Goal: Communication & Community: Answer question/provide support

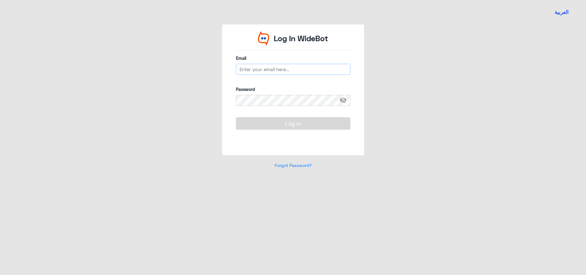
type input "[EMAIL_ADDRESS][DOMAIN_NAME]"
click at [269, 124] on button "Log In" at bounding box center [293, 123] width 114 height 12
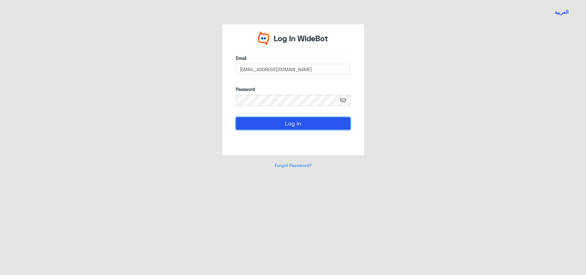
click at [270, 124] on button "Log In" at bounding box center [293, 123] width 114 height 12
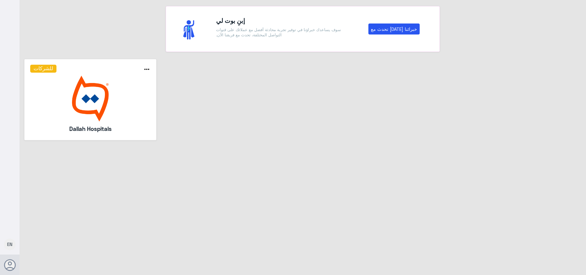
click at [78, 104] on img at bounding box center [90, 99] width 120 height 46
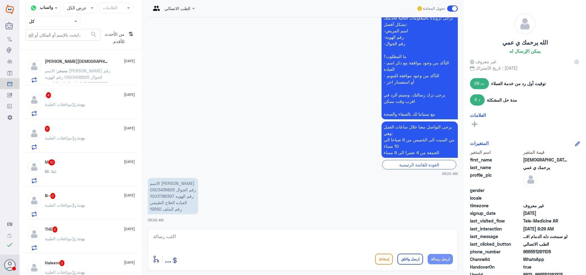
click at [153, 208] on p "الاسم [PERSON_NAME] رقم الجوال 0503436825 رقم الهويه 1003786397 العياده العلاج …" at bounding box center [173, 196] width 50 height 36
copy p "19562"
click at [85, 102] on span "بوت" at bounding box center [80, 104] width 7 height 5
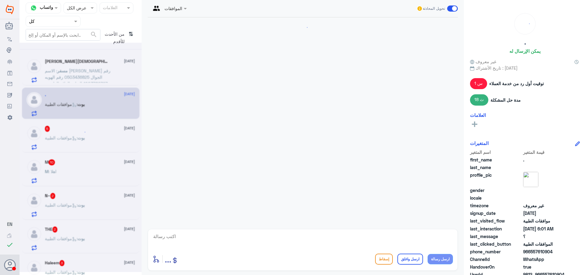
scroll to position [459, 0]
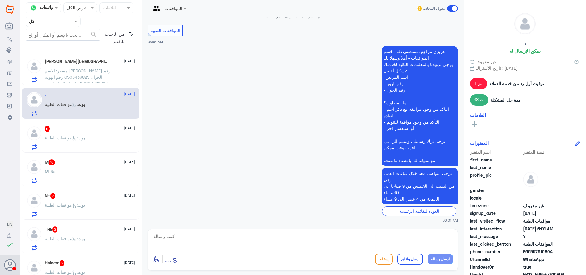
click at [94, 77] on span ": الاسم [PERSON_NAME] رقم الجوال 0503436825 رقم الهويه 1003786397 العياده العلا…" at bounding box center [78, 80] width 66 height 24
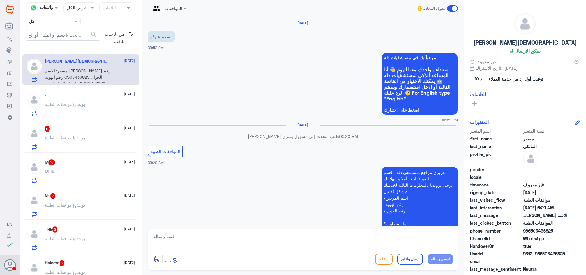
scroll to position [167, 0]
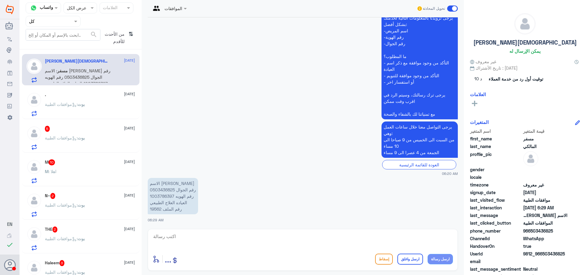
click at [94, 112] on div "بوت : موافقات الطبية" at bounding box center [90, 109] width 90 height 14
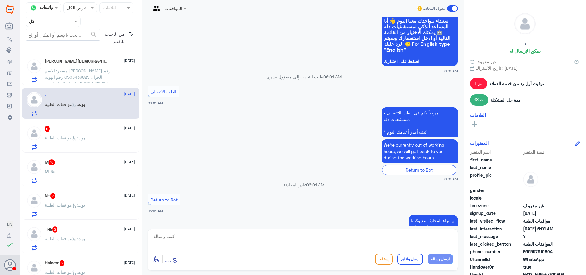
scroll to position [246, 0]
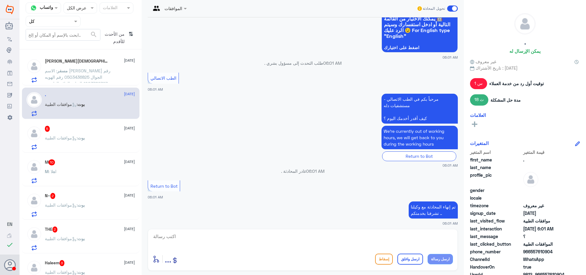
click at [256, 239] on textarea at bounding box center [303, 239] width 300 height 15
type textarea "تفضل كيف اقدر اخدمك"
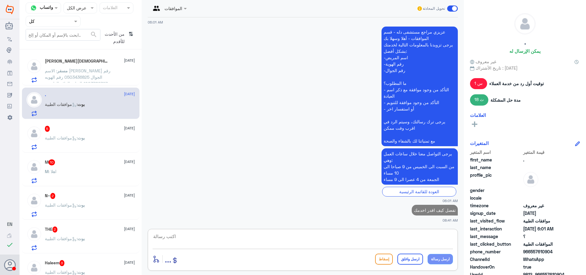
click at [79, 142] on p "بوت : موافقات الطبية" at bounding box center [65, 142] width 40 height 15
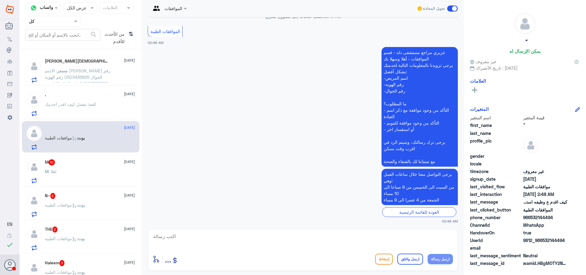
scroll to position [368, 0]
click at [333, 246] on textarea at bounding box center [303, 239] width 300 height 15
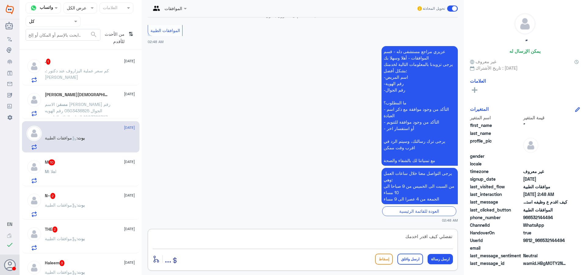
type textarea "تفضلي كيف اقدر اخدمك؟"
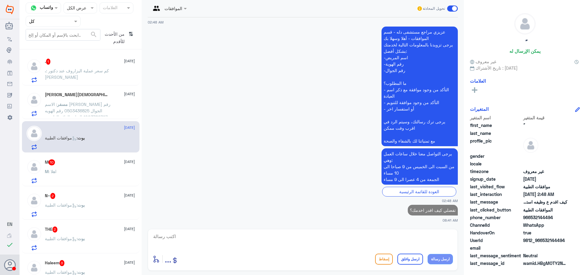
click at [98, 175] on div "M : اهلا" at bounding box center [90, 177] width 90 height 14
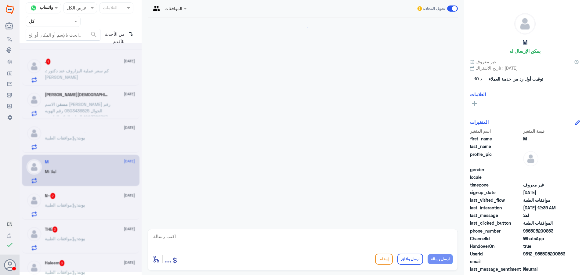
scroll to position [470, 0]
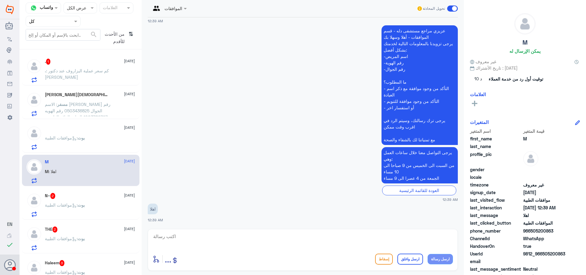
click at [72, 65] on div ". 1 [DATE] . : كم سعر عملية اليزاروف عند دكتور [PERSON_NAME]" at bounding box center [90, 71] width 90 height 24
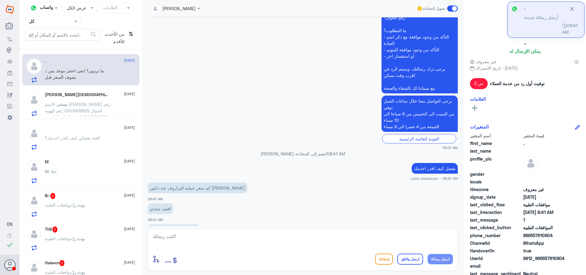
scroll to position [467, 0]
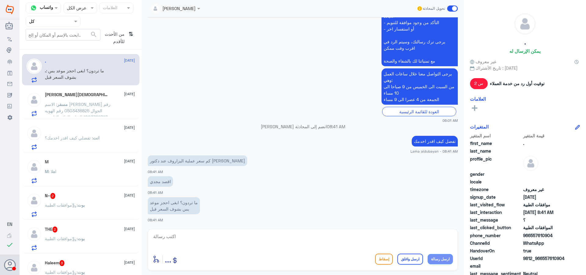
click at [213, 241] on textarea at bounding box center [303, 239] width 300 height 15
paste textarea "يرجى التواصل مع قسم المواعيد عن طريق الاتصال بشكل مباشر على الرقم 92001222"
type textarea "يرجى التواصل مع قسم المواعيد عن طريق الاتصال بشكل مباشر على الرقم 92001222"
click at [438, 261] on button "ارسل رسالة" at bounding box center [439, 259] width 25 height 10
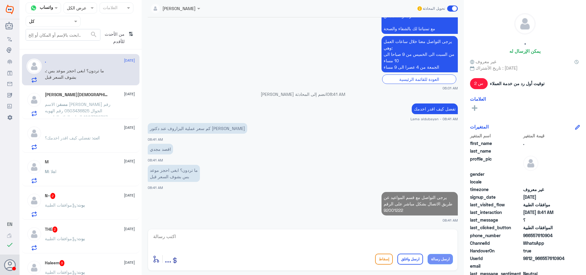
click at [380, 240] on textarea at bounding box center [303, 239] width 300 height 15
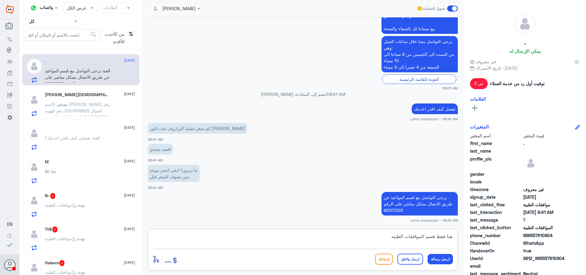
type textarea "هنا فقط قسم الموافقات الطبيه"
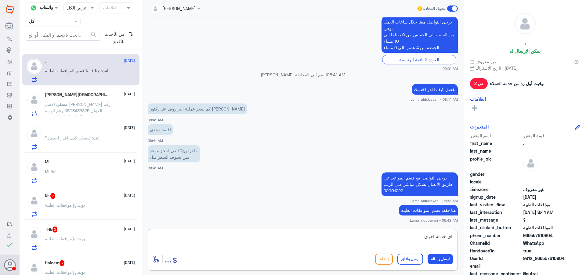
type textarea "اي خدمه اخرى؟"
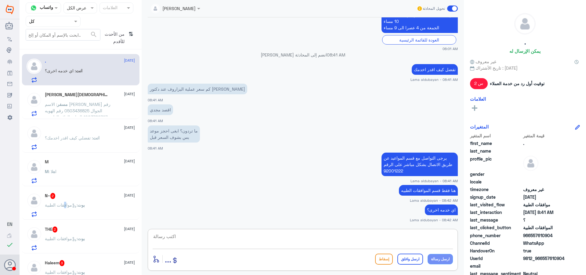
click at [67, 205] on span ": موافقات الطبية" at bounding box center [61, 204] width 33 height 5
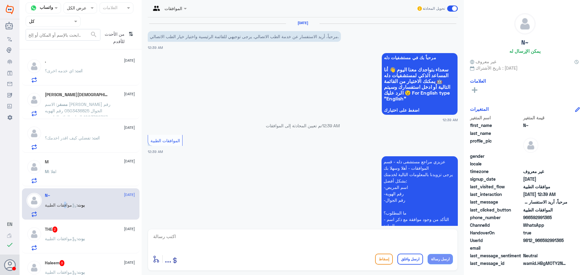
scroll to position [110, 0]
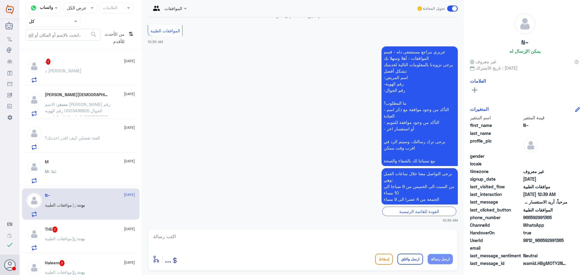
click at [96, 80] on div ". : [PERSON_NAME]" at bounding box center [90, 76] width 90 height 14
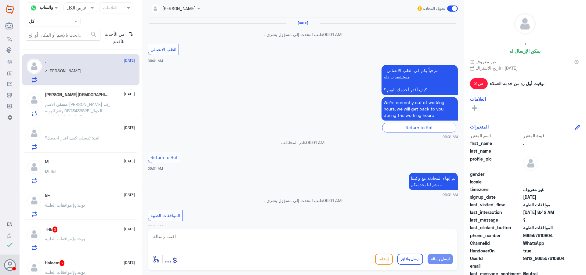
scroll to position [377, 0]
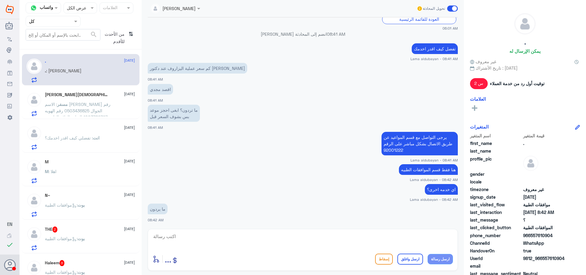
click at [217, 238] on textarea at bounding box center [303, 239] width 300 height 15
type textarea "عزيزتي هنا فقط قسم الموافقات الطبيه"
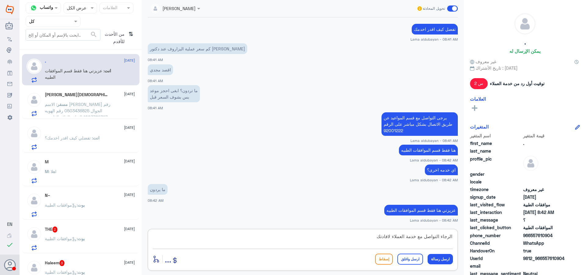
type textarea "الرجاء التواصل مع خدمة العملاء لافادتك"
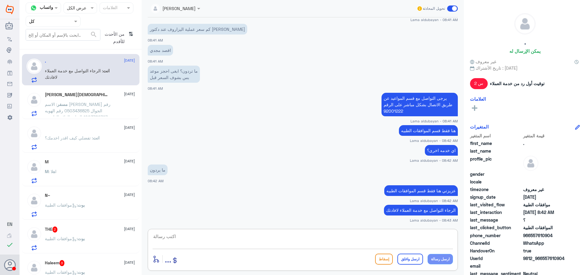
drag, startPoint x: 307, startPoint y: 240, endPoint x: 314, endPoint y: 242, distance: 7.7
click at [307, 240] on textarea at bounding box center [303, 239] width 300 height 15
type textarea "اتمنى لك دوام الصحه والعافيه"
drag, startPoint x: 412, startPoint y: 257, endPoint x: 415, endPoint y: 260, distance: 3.7
click at [412, 257] on button "ارسل واغلق" at bounding box center [410, 258] width 26 height 11
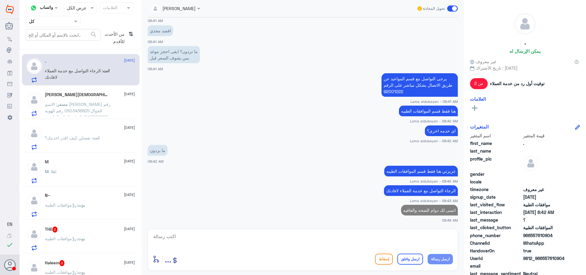
scroll to position [434, 0]
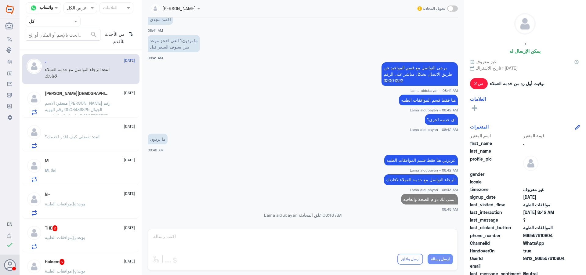
click at [111, 97] on div "[PERSON_NAME] [DATE] مسفر : الاسم [PERSON_NAME] رقم الجوال 0503436825 رقم الهوي…" at bounding box center [90, 103] width 90 height 24
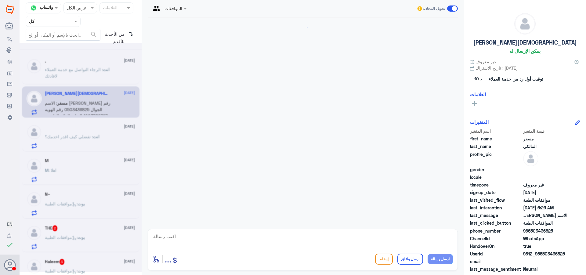
scroll to position [167, 0]
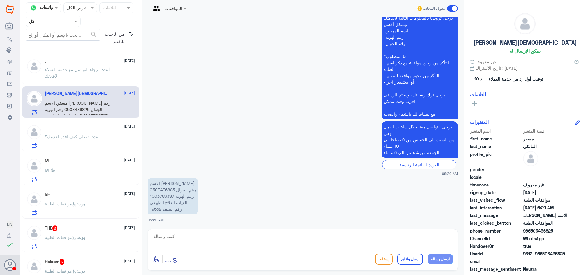
click at [90, 154] on div "M [DATE] M : اهلا" at bounding box center [80, 168] width 117 height 31
click at [96, 143] on p "انت : تفضلي كيف اقدر اخدمك؟" at bounding box center [72, 140] width 55 height 15
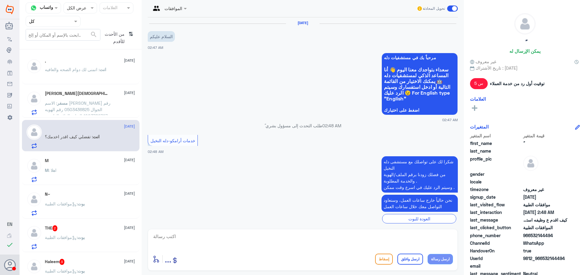
scroll to position [399, 0]
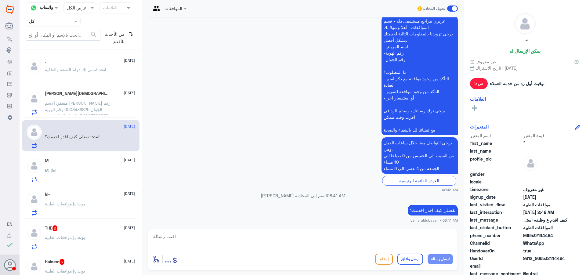
click at [92, 169] on div "M : اهلا" at bounding box center [90, 175] width 90 height 14
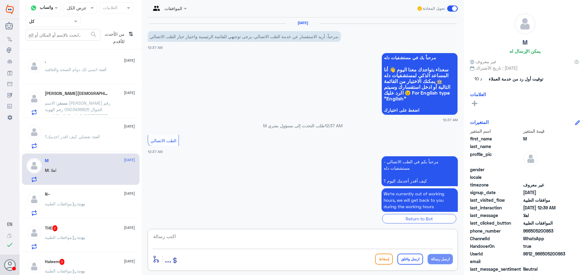
click at [274, 242] on textarea at bounding box center [303, 239] width 300 height 15
type textarea "تفضلي كيف اقدر اخدمك"
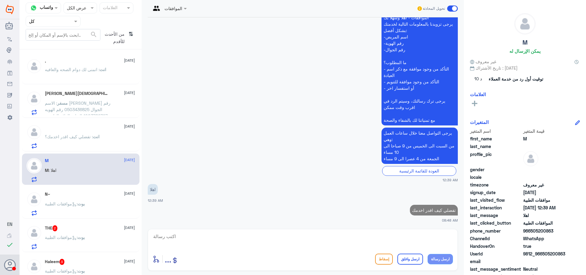
click at [63, 235] on span ": موافقات الطبية" at bounding box center [61, 237] width 33 height 5
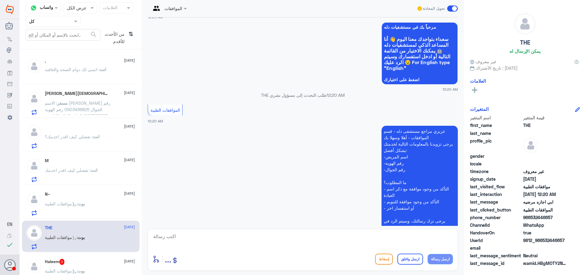
scroll to position [92, 0]
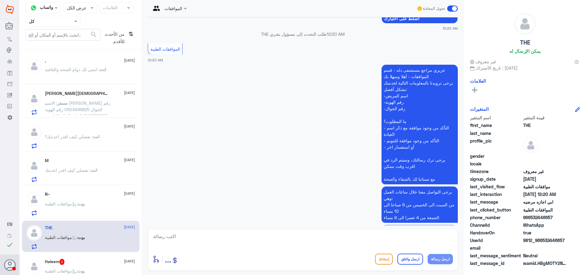
click at [330, 241] on textarea at bounding box center [303, 239] width 300 height 15
type textarea "تفضلي كيف اقدر اخدمك ؟"
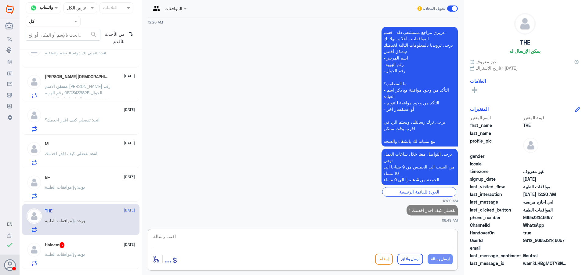
scroll to position [31, 0]
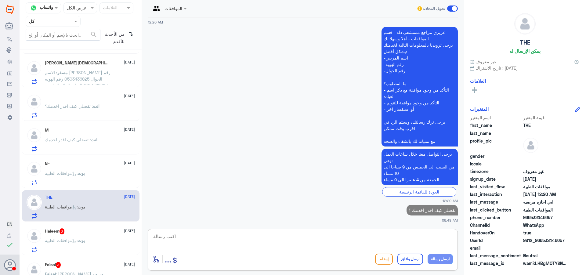
click at [100, 245] on div "بوت : موافقات الطبية" at bounding box center [90, 246] width 90 height 14
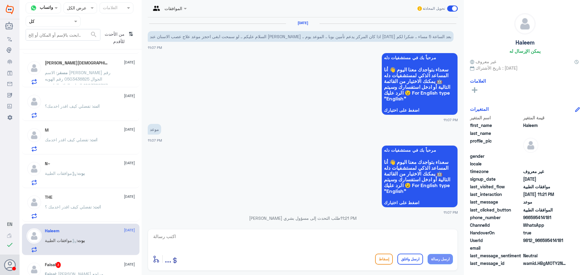
click at [316, 244] on textarea at bounding box center [303, 239] width 300 height 15
type textarea "تفضلي كيف اقدر اخدمك"
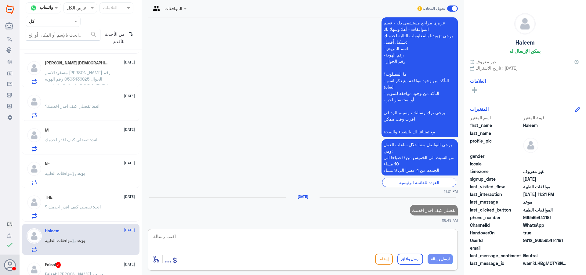
click at [69, 258] on div "Faisal 3 [DATE][PERSON_NAME] : [PERSON_NAME] مراجع مستشفى دله - قسم الموافقات -…" at bounding box center [80, 272] width 117 height 31
click at [78, 266] on div "Faisal 3 [DATE][PERSON_NAME] : [PERSON_NAME] مراجع مستشفى دله - قسم الموافقات -…" at bounding box center [90, 274] width 90 height 24
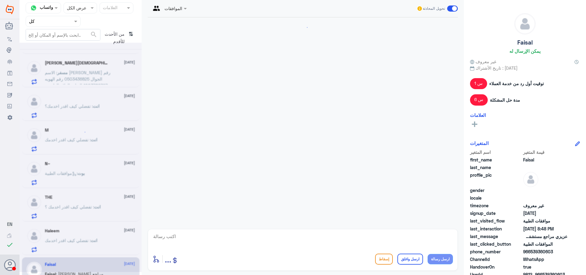
scroll to position [687, 0]
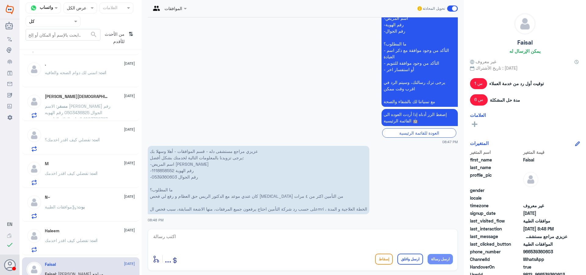
click at [166, 171] on p "عزيزي مراجع مستشفى دله - قسم الموافقات - أهلا وسهلا بك يرجى تزويدنا بالمعلومات …" at bounding box center [258, 180] width 221 height 68
copy p "1118858552"
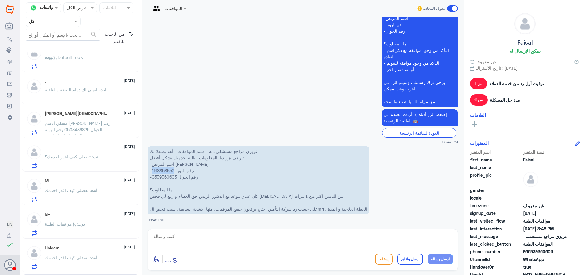
scroll to position [0, 0]
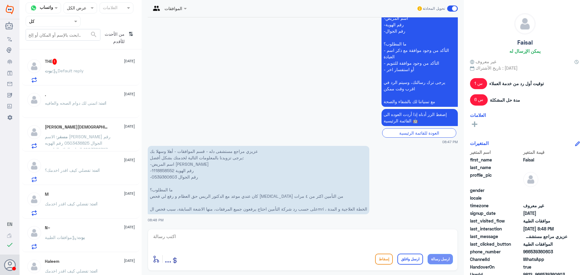
click at [84, 73] on span ": Default reply" at bounding box center [67, 70] width 31 height 5
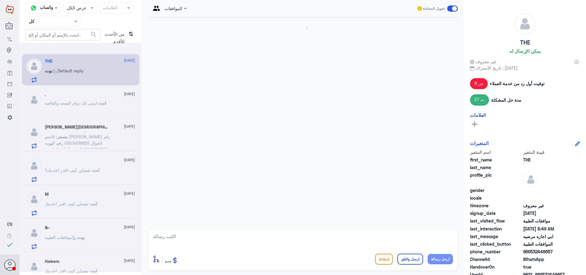
scroll to position [244, 0]
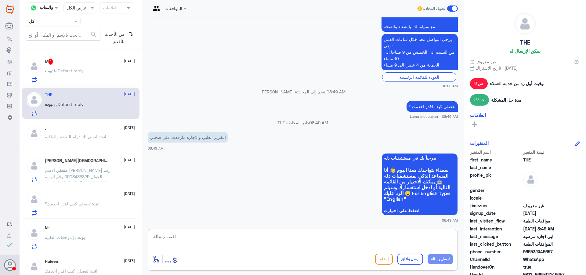
click at [245, 243] on textarea at bounding box center [303, 239] width 300 height 15
paste textarea "0112994881 - التقارير الطبية"
drag, startPoint x: 397, startPoint y: 237, endPoint x: 424, endPoint y: 235, distance: 27.2
click at [424, 235] on textarea "0112994881 - التقارير الطبية الرجاء التواصل مع قسم" at bounding box center [303, 239] width 300 height 15
click at [361, 238] on textarea "0112994881 - الرجاء التواصل مع قسم" at bounding box center [303, 239] width 300 height 15
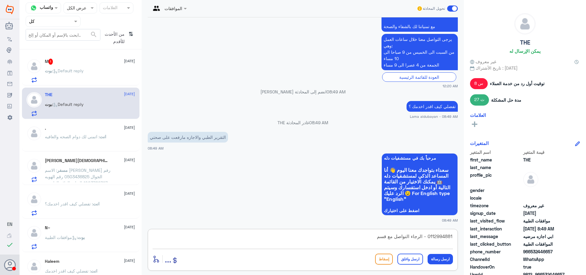
paste textarea "التقارير الطبية"
type textarea "0112994881 - الرجاء التواصل مع قسم التقارير الطبية"
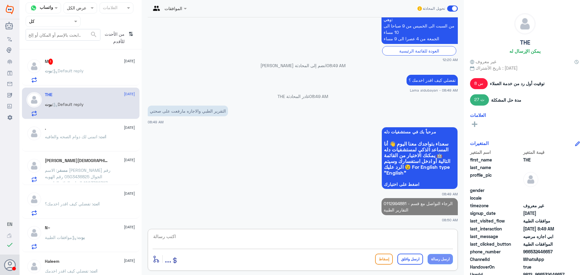
click at [397, 238] on textarea at bounding box center [303, 239] width 300 height 15
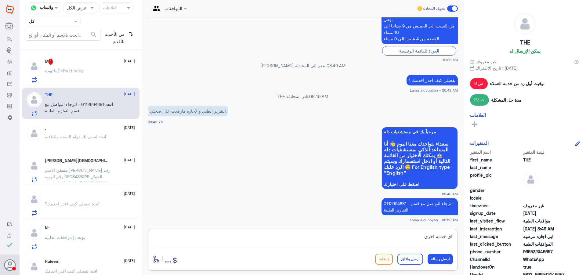
type textarea "اي خدمه اخرى"
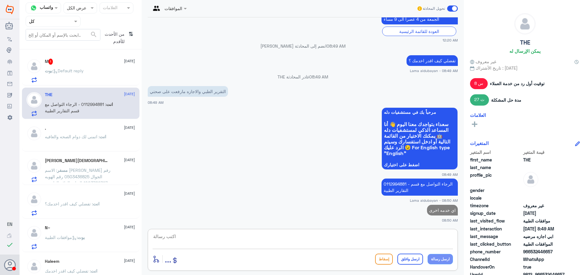
click at [128, 73] on div "[PERSON_NAME] : Default reply" at bounding box center [90, 76] width 90 height 14
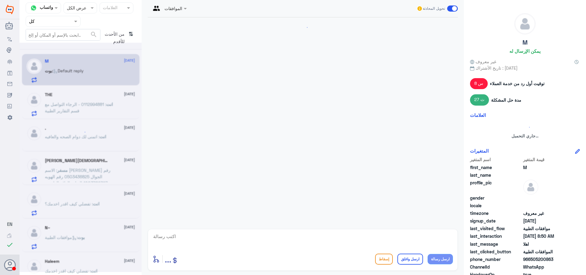
scroll to position [453, 0]
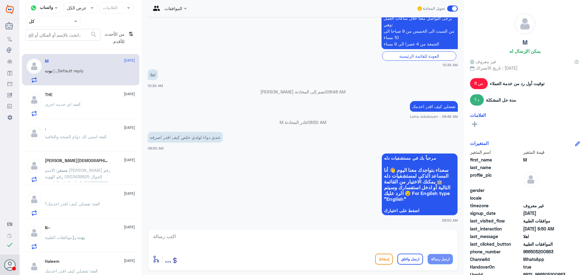
drag, startPoint x: 249, startPoint y: 242, endPoint x: 250, endPoint y: 247, distance: 5.3
click at [249, 243] on textarea at bounding box center [303, 239] width 300 height 15
type textarea "ل"
click at [66, 144] on p "انت : اتمنى لك دوام الصحه والعافيه" at bounding box center [75, 140] width 61 height 15
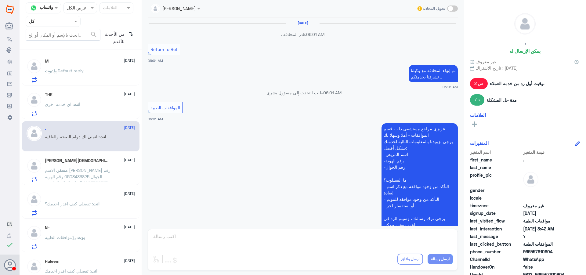
scroll to position [339, 0]
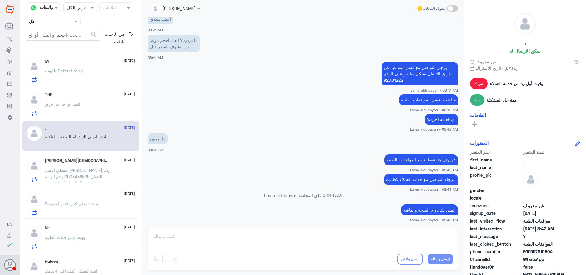
click at [95, 109] on div "انت : اي خدمه اخرى" at bounding box center [90, 109] width 90 height 14
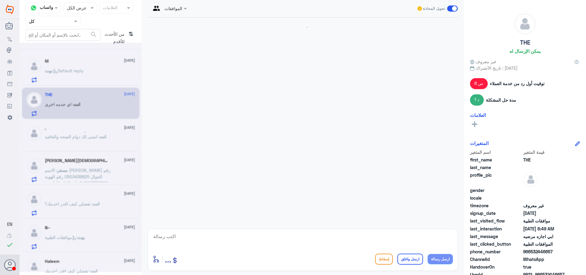
scroll to position [290, 0]
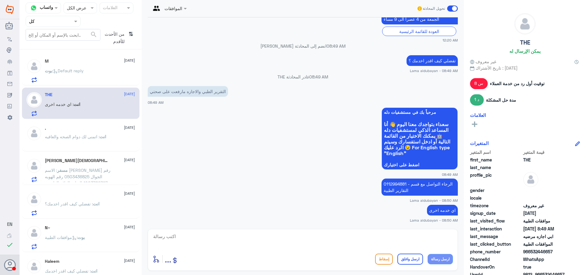
click at [99, 78] on div "[PERSON_NAME] : Default reply" at bounding box center [90, 76] width 90 height 14
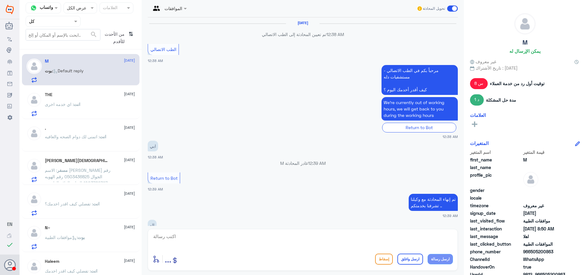
scroll to position [453, 0]
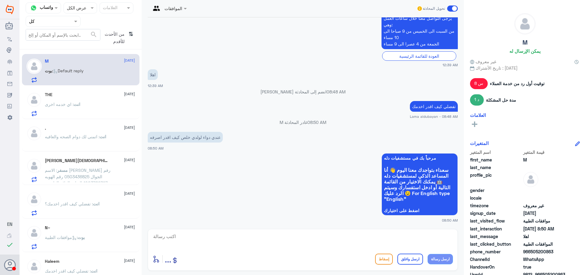
click at [86, 224] on div "N~ [DATE] بوت : موافقات الطبية" at bounding box center [80, 236] width 117 height 31
click at [85, 244] on p "بوت : موافقات الطبية" at bounding box center [65, 241] width 40 height 15
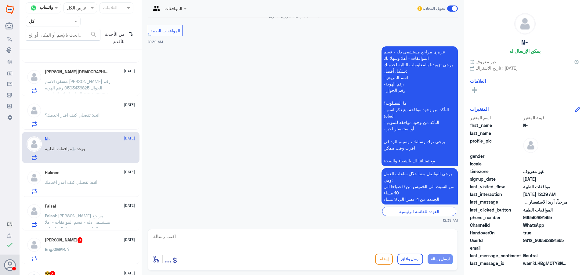
scroll to position [122, 0]
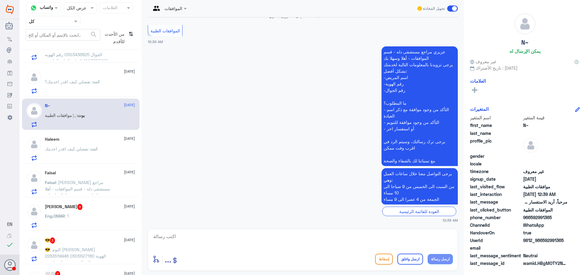
click at [245, 236] on textarea at bounding box center [303, 239] width 300 height 15
type textarea "تفضلي كيف اقدر اخدمك ؟"
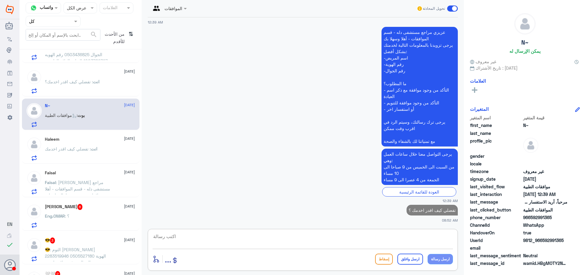
click at [127, 220] on div "Eng.OMAR : ؟" at bounding box center [90, 221] width 90 height 14
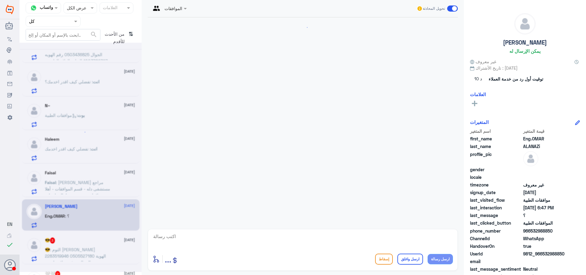
scroll to position [228, 0]
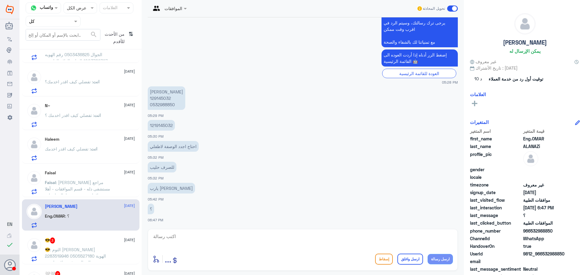
click at [181, 239] on textarea at bounding box center [303, 239] width 300 height 15
drag, startPoint x: 345, startPoint y: 240, endPoint x: 532, endPoint y: 251, distance: 187.6
click at [532, 251] on div "قناة واتساب Status × عرض الكل العلامات Agent Filter كل search من الأحدث للأقدم …" at bounding box center [303, 138] width 566 height 277
type textarea "تجديد الوصفه من الطبيب المعالج شاكره انتظارك"
drag, startPoint x: 435, startPoint y: 254, endPoint x: 410, endPoint y: 238, distance: 29.8
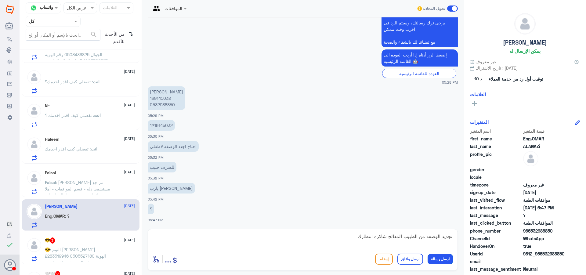
click at [435, 255] on button "ارسل رسالة" at bounding box center [439, 259] width 25 height 10
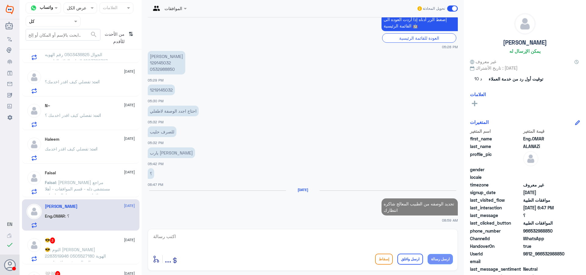
click at [406, 241] on textarea at bounding box center [303, 239] width 300 height 15
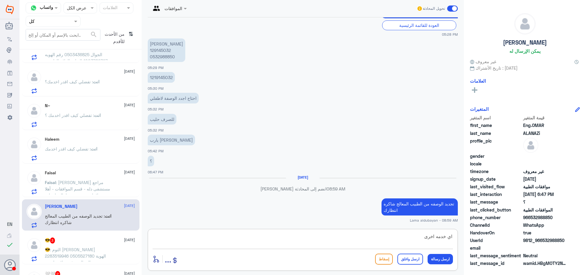
type textarea "اي خدمه اخرى؟"
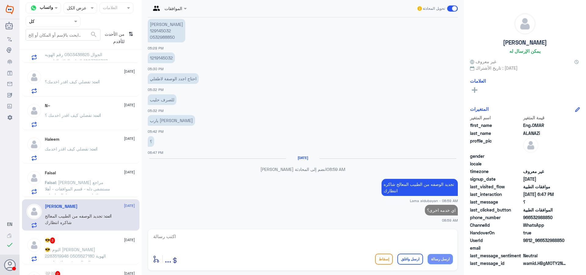
click at [80, 153] on p "انت : تفضلي كيف اقدر اخدمك" at bounding box center [71, 153] width 52 height 15
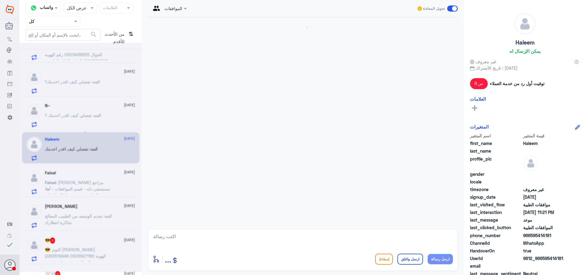
scroll to position [250, 0]
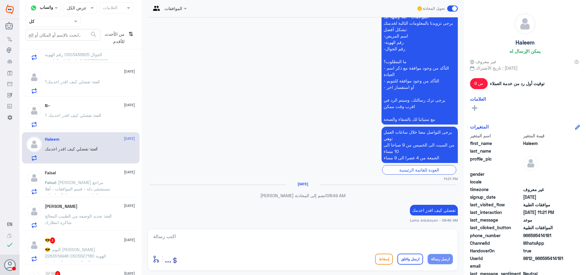
click at [82, 183] on span ": [PERSON_NAME] مراجع مستشفى دله - قسم الموافقات - أهلا وسهلا بك يرجى تزويدنا ب…" at bounding box center [78, 224] width 67 height 88
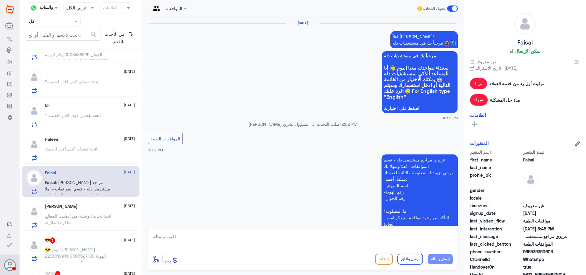
scroll to position [687, 0]
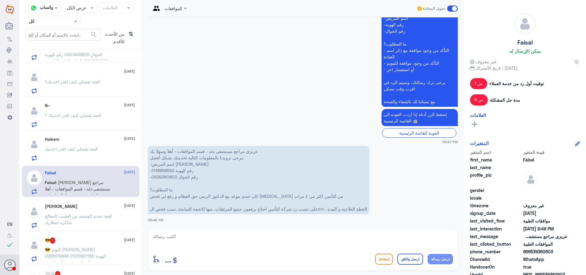
click at [87, 148] on span ": تفضلي كيف اقدر اخدمك" at bounding box center [68, 148] width 46 height 5
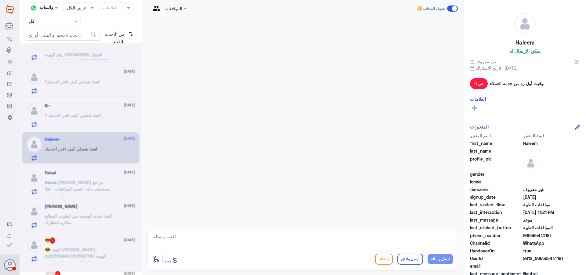
scroll to position [250, 0]
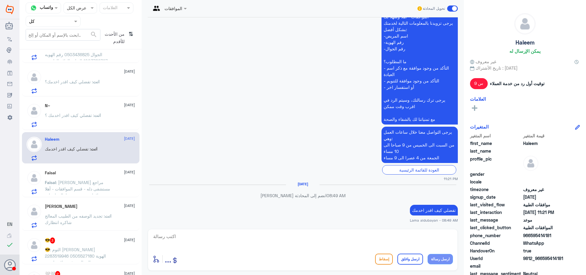
click at [86, 108] on div "N~ [DATE]" at bounding box center [90, 105] width 90 height 5
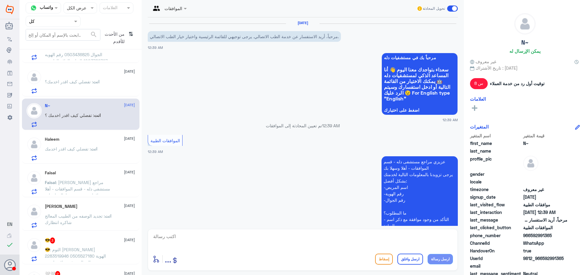
scroll to position [141, 0]
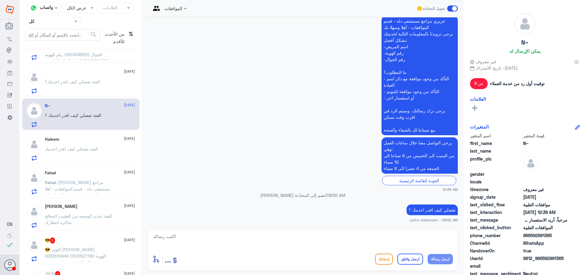
click at [88, 92] on p "انت : تفضلي كيف اقدر اخدمك؟" at bounding box center [72, 85] width 55 height 15
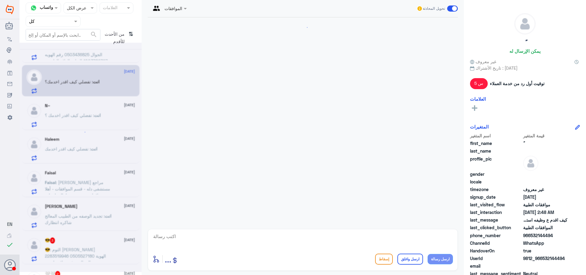
scroll to position [399, 0]
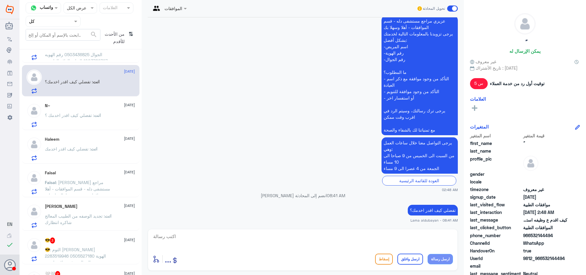
click at [83, 63] on div "M [DATE][PERSON_NAME] : Default reply THE [DATE] انت : اي خدمه اخرى . [DATE] ان…" at bounding box center [81, 164] width 122 height 225
click at [89, 57] on span ": الاسم [PERSON_NAME] رقم الجوال 0503436825 رقم الهويه 1003786397 العياده العلا…" at bounding box center [78, 57] width 66 height 24
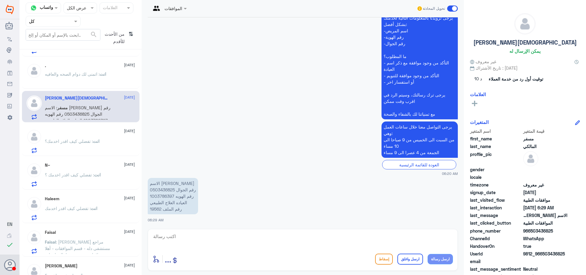
scroll to position [61, 0]
click at [90, 77] on span ": اتمنى لك دوام الصحه والعافيه" at bounding box center [72, 75] width 55 height 5
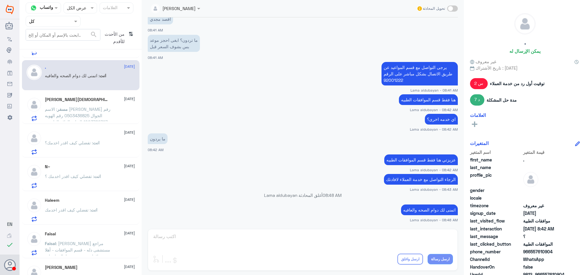
scroll to position [31, 0]
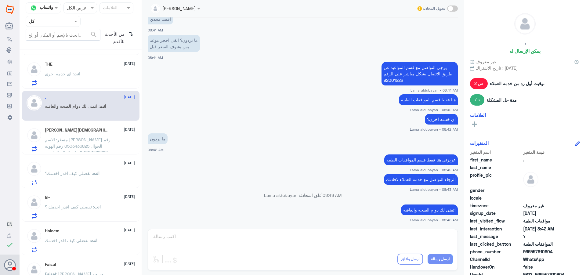
click at [90, 77] on div "انت : اي خدمه اخرى" at bounding box center [90, 79] width 90 height 14
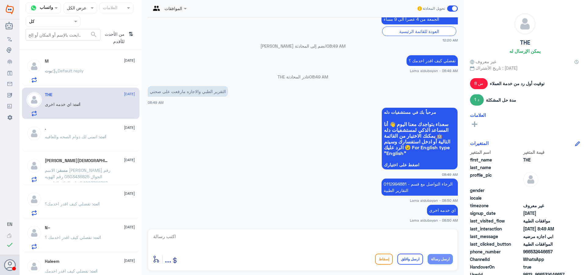
click at [91, 76] on div "[PERSON_NAME] : Default reply" at bounding box center [90, 76] width 90 height 14
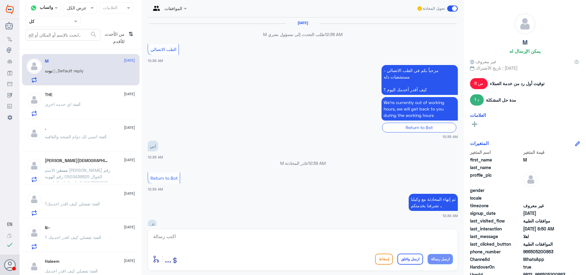
scroll to position [453, 0]
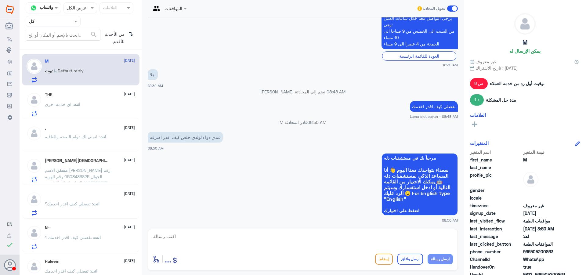
click at [248, 239] on textarea at bounding box center [303, 239] width 300 height 15
type textarea "ا"
type textarea "تجديد الوصفه من الطبيب المعالج"
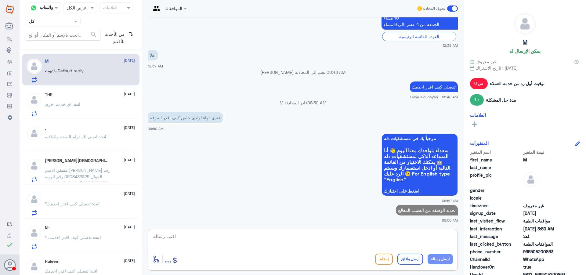
click at [67, 111] on p "انت : اي خدمه اخرى" at bounding box center [62, 108] width 35 height 15
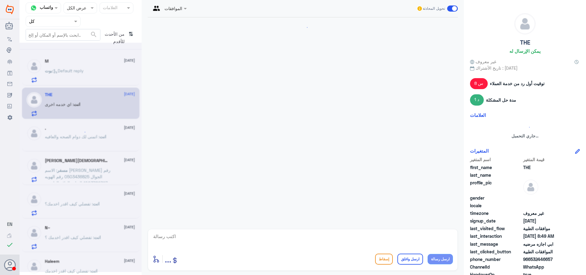
click at [75, 144] on div at bounding box center [81, 157] width 122 height 229
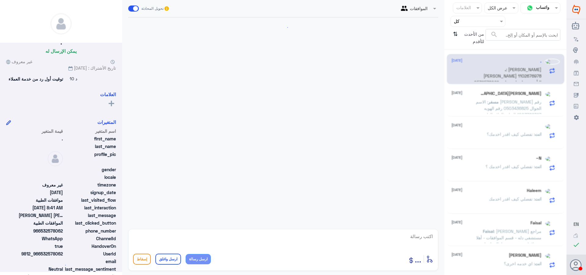
scroll to position [163, 0]
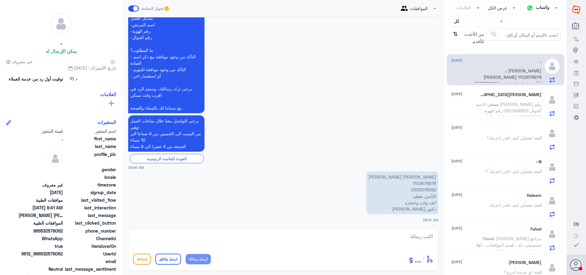
click at [426, 182] on p "خالد تركي صنت الرشيدي 1102676978 0532578062 التأمين يغطي انف واذن وحنجره دكتور …" at bounding box center [402, 192] width 72 height 43
copy p "1102676978"
click at [429, 189] on p "خالد تركي صنت الرشيدي 1102676978 0532578062 التأمين يغطي انف واذن وحنجره دكتور …" at bounding box center [402, 192] width 72 height 43
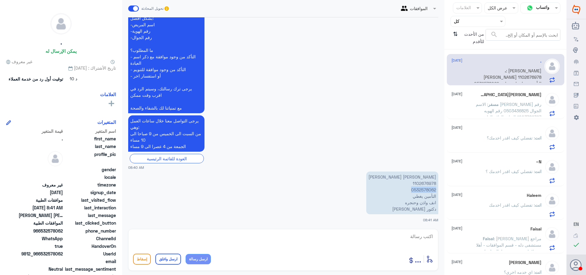
copy p "0532578062"
click at [428, 185] on p "خالد تركي صنت الرشيدي 1102676978 0532578062 التأمين يغطي انف واذن وحنجره دكتور …" at bounding box center [402, 192] width 72 height 43
copy p "1102676978"
drag, startPoint x: 266, startPoint y: 240, endPoint x: 270, endPoint y: 243, distance: 4.1
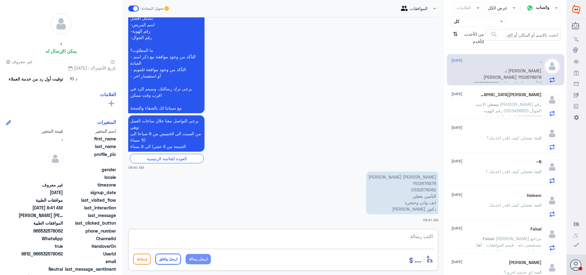
click at [267, 241] on textarea at bounding box center [283, 239] width 300 height 15
type textarea "ه"
type textarea "ع"
click at [498, 102] on span "مسفر" at bounding box center [493, 104] width 11 height 5
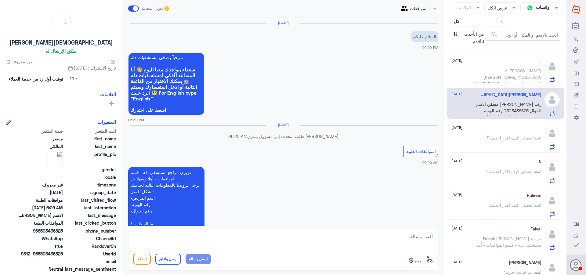
scroll to position [167, 0]
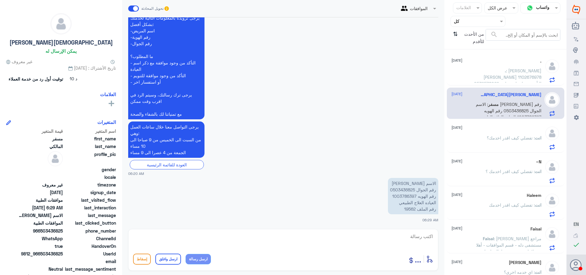
click at [508, 132] on div "ً 30 August انت : تفضلي كيف اقدر اخدمك؟" at bounding box center [496, 138] width 90 height 24
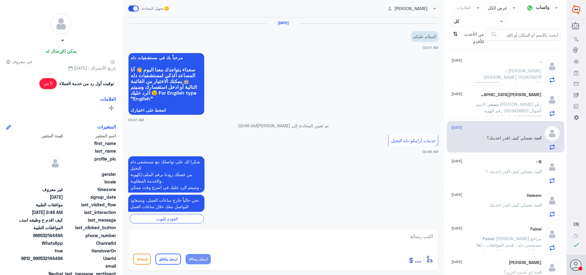
scroll to position [399, 0]
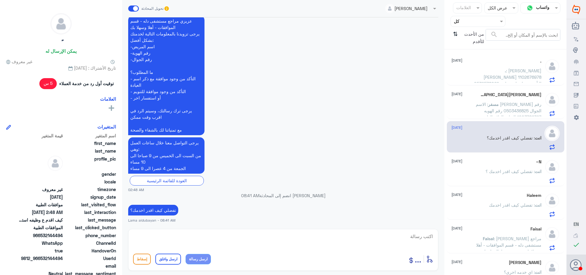
click at [502, 173] on span ": تفضلي كيف اقدر اخدمك ؟" at bounding box center [509, 171] width 49 height 5
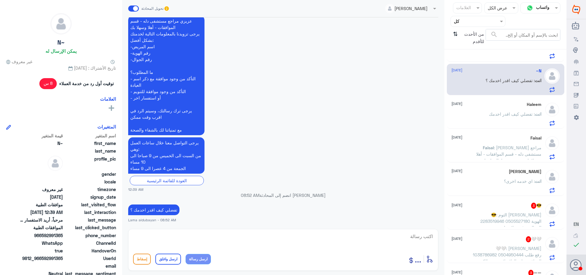
scroll to position [92, 0]
click at [505, 215] on span ": التوم [PERSON_NAME] 2283519946 الهوية 0505527180 الجوال موفقة علاج طبيعي" at bounding box center [510, 220] width 61 height 18
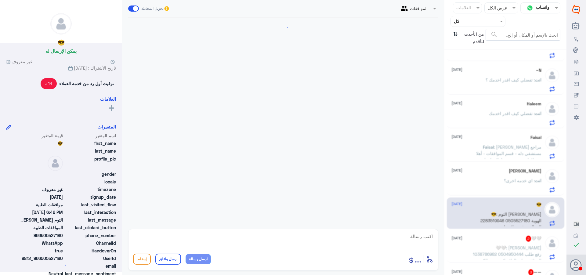
scroll to position [692, 0]
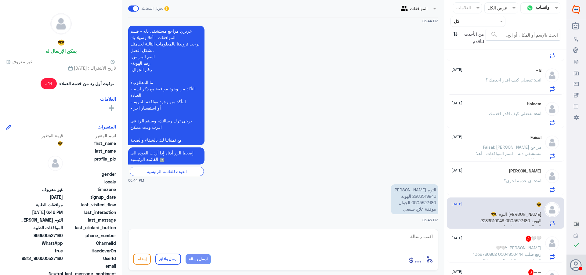
click at [422, 196] on p "التوم العبيد عبدالقادر علي 2283519946 الهوية 0505527180 الجوال موفقة علاج طبيعي" at bounding box center [414, 199] width 47 height 30
click at [426, 193] on p "التوم العبيد عبدالقادر علي 2283519946 الهوية 0505527180 الجوال موفقة علاج طبيعي" at bounding box center [414, 199] width 47 height 30
click at [427, 195] on p "التوم العبيد عبدالقادر علي 2283519946 الهوية 0505527180 الجوال موفقة علاج طبيعي" at bounding box center [414, 199] width 47 height 30
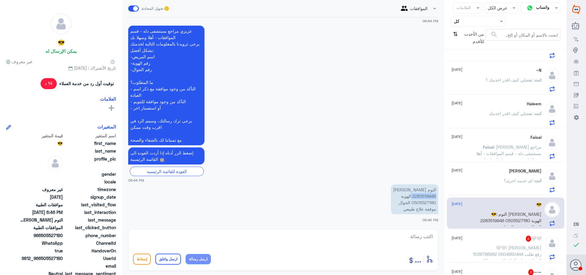
copy p "2283519946"
click at [512, 249] on span ": [PERSON_NAME] 1038786982 0504950444 رفع طلب الموافقه على العلاج لانه دهون الك…" at bounding box center [507, 257] width 69 height 24
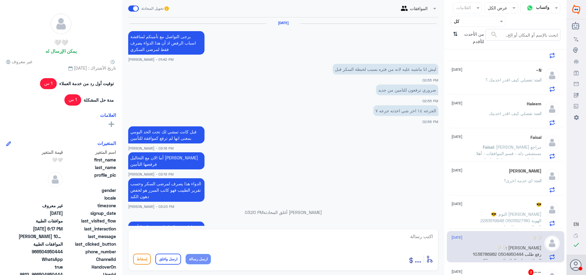
scroll to position [543, 0]
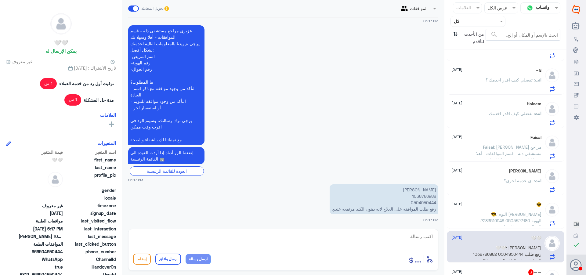
click at [430, 195] on p "اماني محمد الحربي 1038786982 0504950444 رفع طلب الموافقه على العلاج لانه دهون ا…" at bounding box center [383, 199] width 109 height 30
copy p "1038786982"
drag, startPoint x: 271, startPoint y: 237, endPoint x: 272, endPoint y: 240, distance: 3.1
click at [271, 239] on textarea at bounding box center [283, 239] width 300 height 15
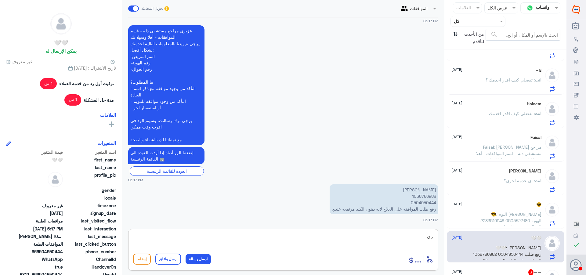
type textarea "ز"
drag, startPoint x: 402, startPoint y: 235, endPoint x: 384, endPoint y: 237, distance: 17.8
click at [384, 237] on textarea "عزيزتي المراجعه تم الرفض من قبل شركة التامين" at bounding box center [283, 239] width 300 height 15
click at [323, 237] on textarea "عزيزتي المراجعه مرفوض من قبل شركة التامين" at bounding box center [283, 239] width 300 height 15
type textarea "عزيزتي المراجعه مرفوض من قبل شركة التامين"
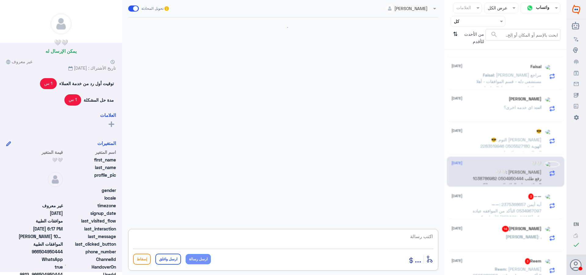
scroll to position [204, 0]
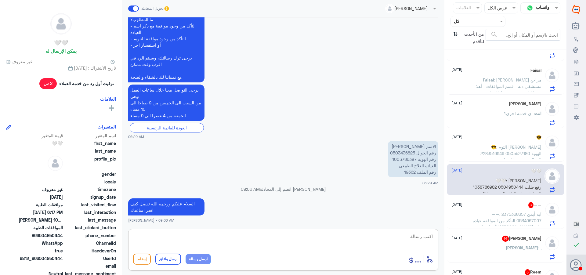
click at [481, 215] on p "—— : آيه أيمن 2375368657 0534967097 التأكد من الموافقه عياده الأسنان دكتور صقر …" at bounding box center [507, 218] width 69 height 15
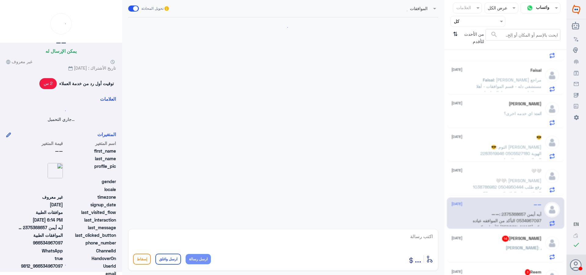
scroll to position [150, 0]
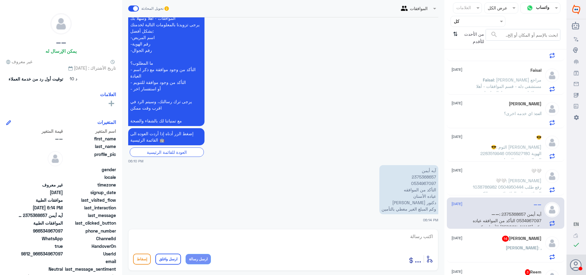
click at [500, 141] on div "😎 29 August 😎 : التوم العبيد عبدالقادر علي 2283519946 الهوية 0505527180 الجوال …" at bounding box center [496, 147] width 90 height 24
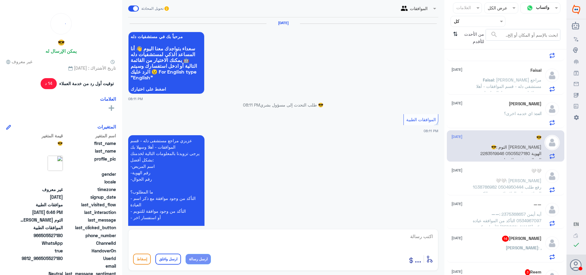
scroll to position [692, 0]
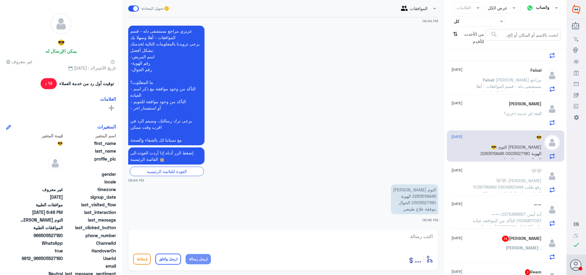
drag, startPoint x: 494, startPoint y: 171, endPoint x: 492, endPoint y: 181, distance: 10.5
click at [494, 173] on div "🤍🤍 29 August" at bounding box center [496, 170] width 90 height 5
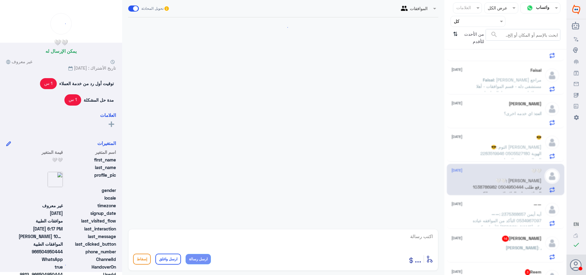
scroll to position [543, 0]
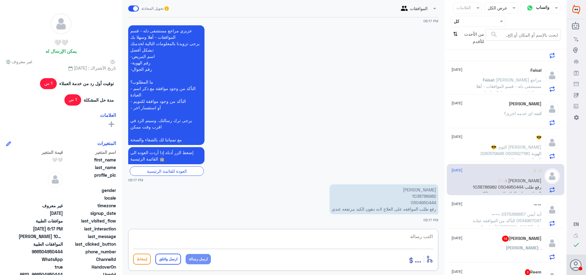
click at [414, 239] on textarea at bounding box center [283, 239] width 300 height 15
type textarea "تم ارفاق نتيجة السكر التراكمي والرد بالرفض ارجاء التواصل مع شركة التامين الخاصه…"
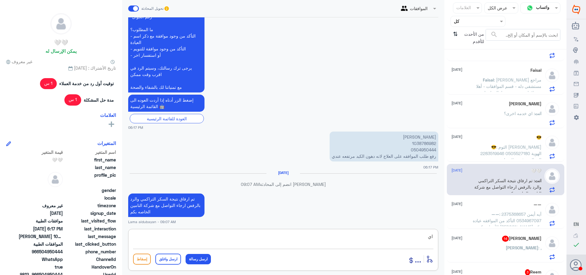
scroll to position [586, 0]
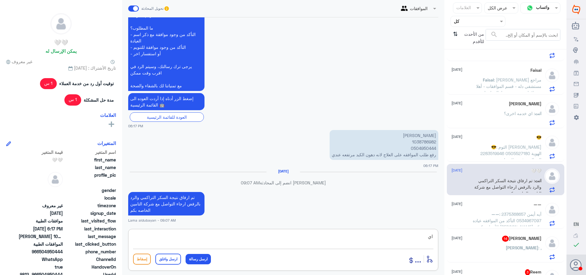
type textarea "ا"
type textarea "اي خدمه اخرى"
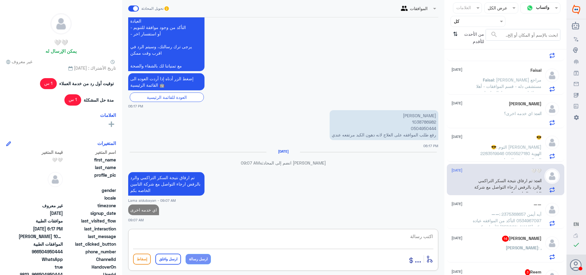
click at [473, 236] on div "Mohamed Zaghloul 14 29 August" at bounding box center [496, 238] width 90 height 6
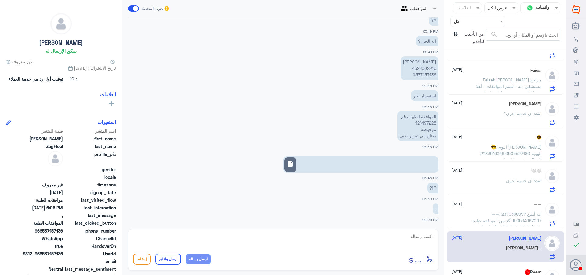
scroll to position [183, 0]
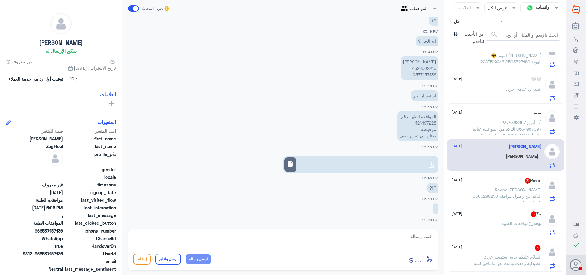
click at [494, 192] on span "Reem" at bounding box center [499, 189] width 11 height 5
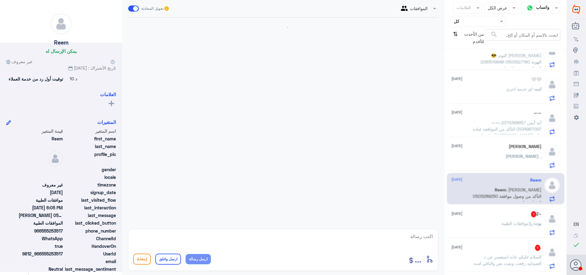
scroll to position [124, 0]
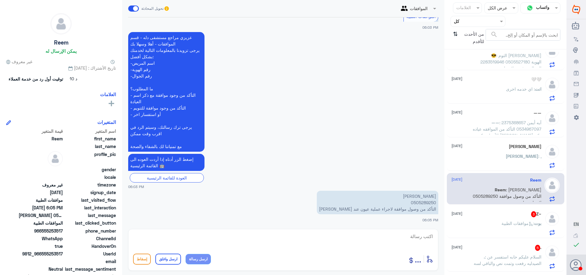
click at [423, 201] on p "نوال محمد عقيل العقيل 0505289250 التأكد من وصول موافقة لاجراء عملية عيون عند ال…" at bounding box center [377, 202] width 121 height 23
copy p "0505289250"
click at [212, 273] on div "الموافقات تحويل المحادثة 29 أغسطس 2025 السلام عليكم 06:03 PM مرحباً بك في مستشف…" at bounding box center [283, 138] width 322 height 277
click at [239, 237] on textarea at bounding box center [283, 239] width 300 height 15
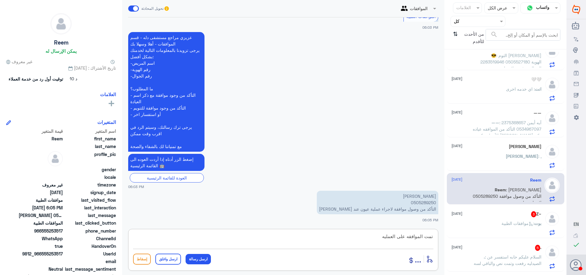
paste textarea "121559518"
type textarea "تمت الموافقه على العمليه 121559518"
click at [197, 260] on button "ارسل رسالة" at bounding box center [197, 259] width 25 height 10
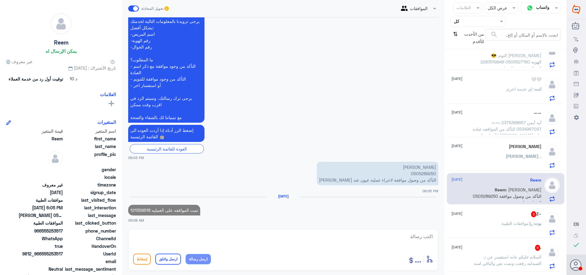
scroll to position [155, 0]
click at [185, 254] on button "ارسل رسالة" at bounding box center [197, 259] width 25 height 10
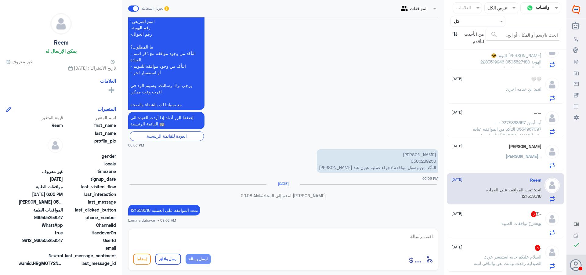
click at [185, 254] on button "ارسل رسالة" at bounding box center [197, 259] width 25 height 10
click at [293, 242] on textarea at bounding box center [283, 239] width 300 height 15
type textarea "اتمنى لك دوام الصحه والعافيه"
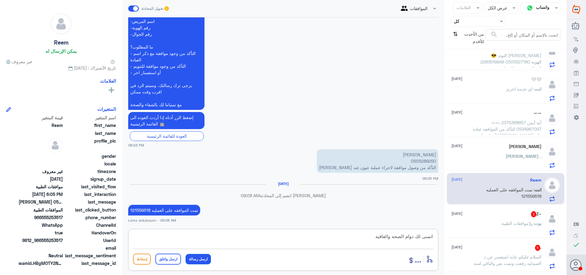
click at [201, 263] on button "ارسل رسالة" at bounding box center [197, 259] width 25 height 10
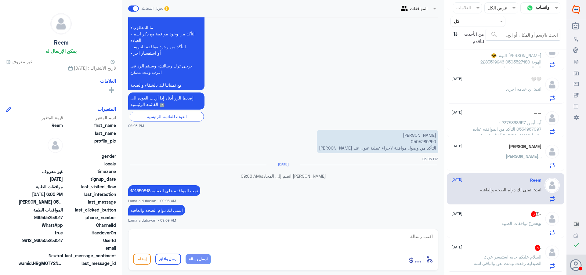
drag, startPoint x: 530, startPoint y: 224, endPoint x: 530, endPoint y: 230, distance: 5.8
click at [530, 227] on p "بوت : موافقات الطبية" at bounding box center [521, 227] width 40 height 15
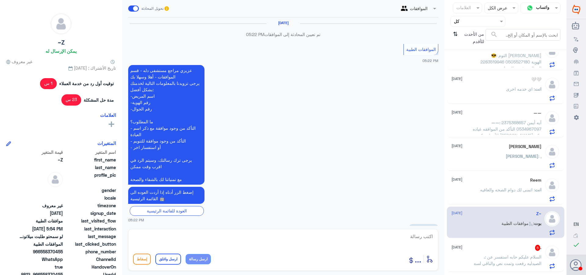
scroll to position [599, 0]
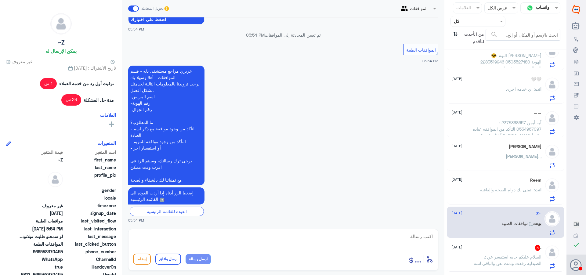
click at [497, 253] on div ". 5 29 August . : السلام عليكم حابه استفسر عن الصيدليه رفعت وتمت نص والباقي لسه" at bounding box center [496, 257] width 90 height 24
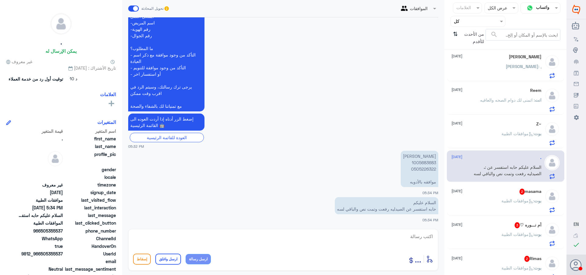
scroll to position [275, 0]
click at [515, 203] on p "بوت : موافقات الطبية" at bounding box center [521, 203] width 40 height 15
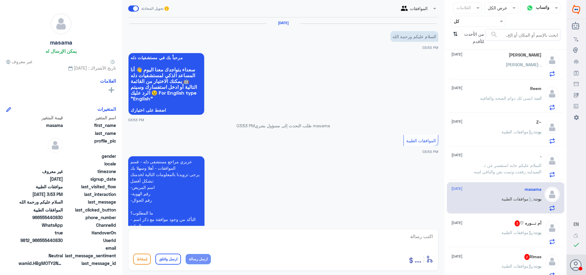
scroll to position [110, 0]
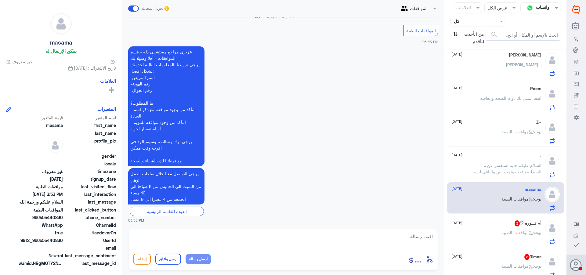
click at [478, 232] on div "بوت : موافقات الطبية" at bounding box center [496, 238] width 90 height 14
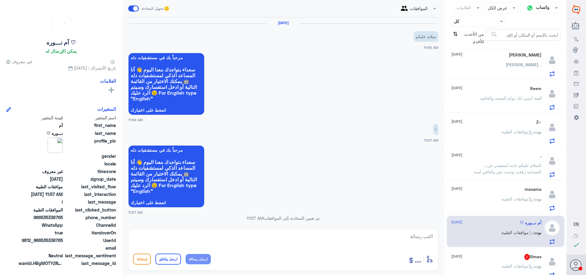
scroll to position [203, 0]
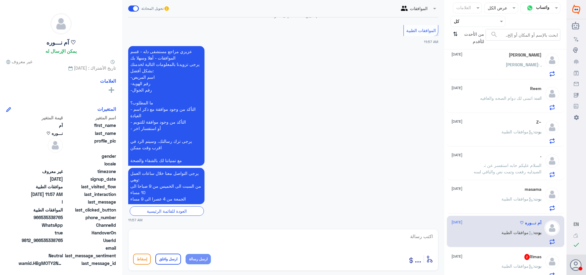
click at [481, 261] on div "Rimas 2 29 August بوت : موافقات الطبية" at bounding box center [496, 266] width 90 height 24
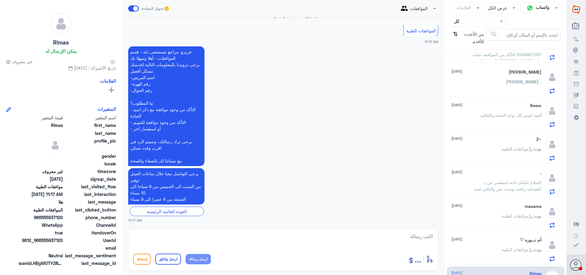
scroll to position [314, 0]
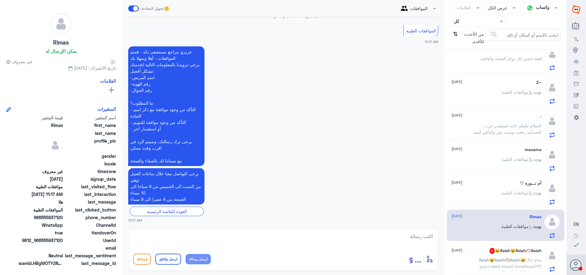
click at [517, 256] on div "Asiah😺Asiah🫶🏼Asiah🐱 5 29 August Asiah😺Asiah🫶🏼Asiah🐱 : Do you guys need blood do…" at bounding box center [496, 260] width 90 height 24
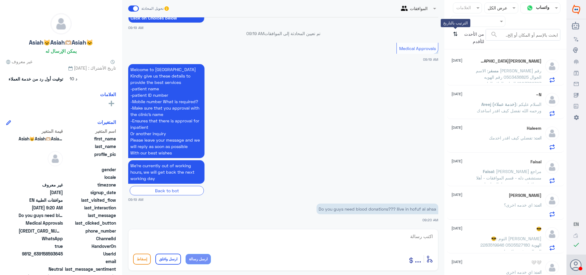
click at [456, 34] on icon "⇅" at bounding box center [455, 37] width 5 height 16
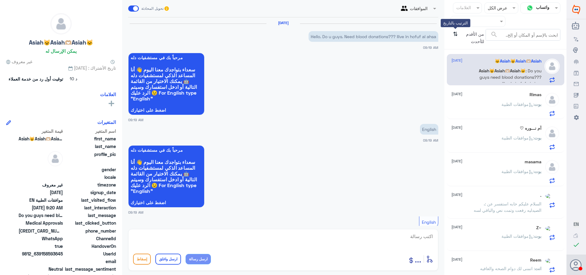
scroll to position [278, 0]
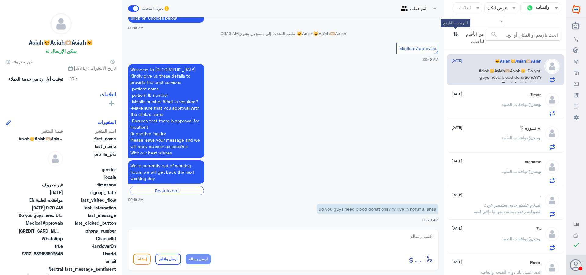
click at [456, 34] on icon "⇅" at bounding box center [455, 37] width 5 height 16
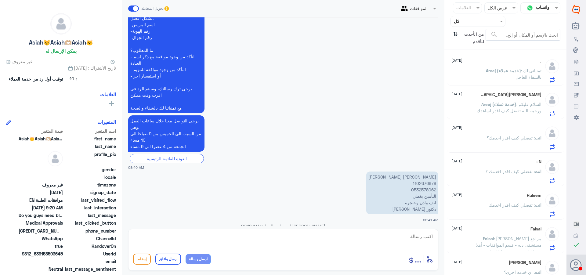
scroll to position [244, 0]
